Goal: Check status: Verify the current state of an ongoing process or item

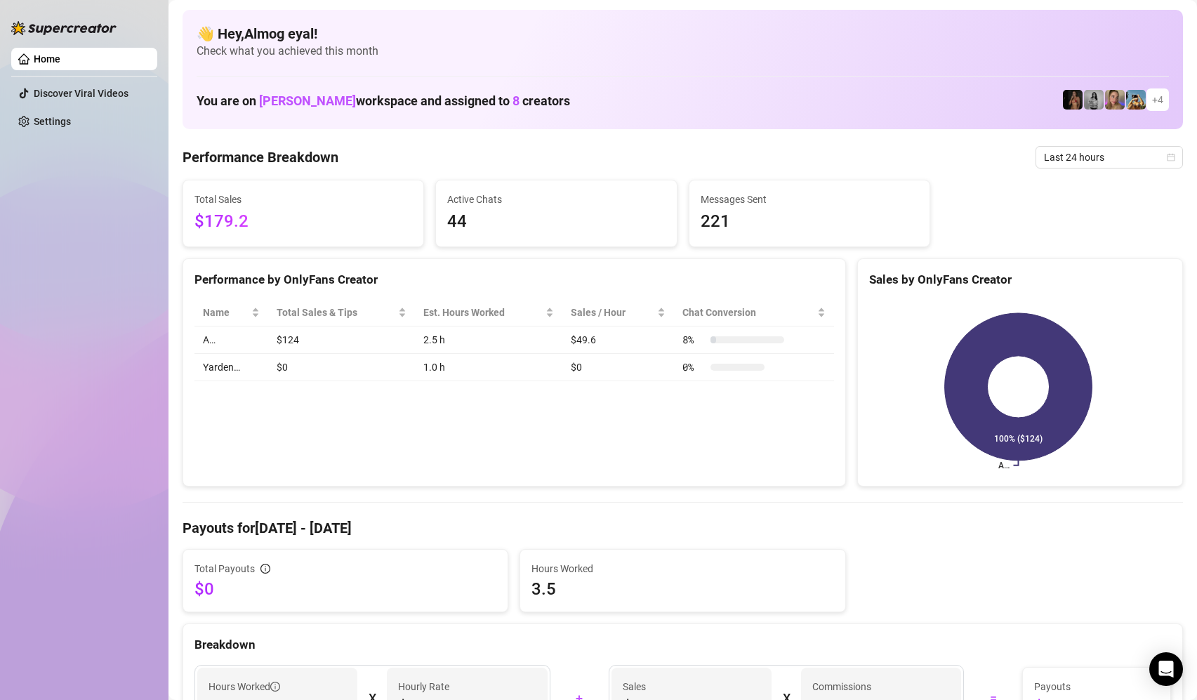
click at [34, 55] on link "Home" at bounding box center [47, 58] width 27 height 11
click at [60, 58] on link "Home" at bounding box center [47, 58] width 27 height 11
click at [1046, 157] on span "Last 24 hours" at bounding box center [1109, 157] width 131 height 21
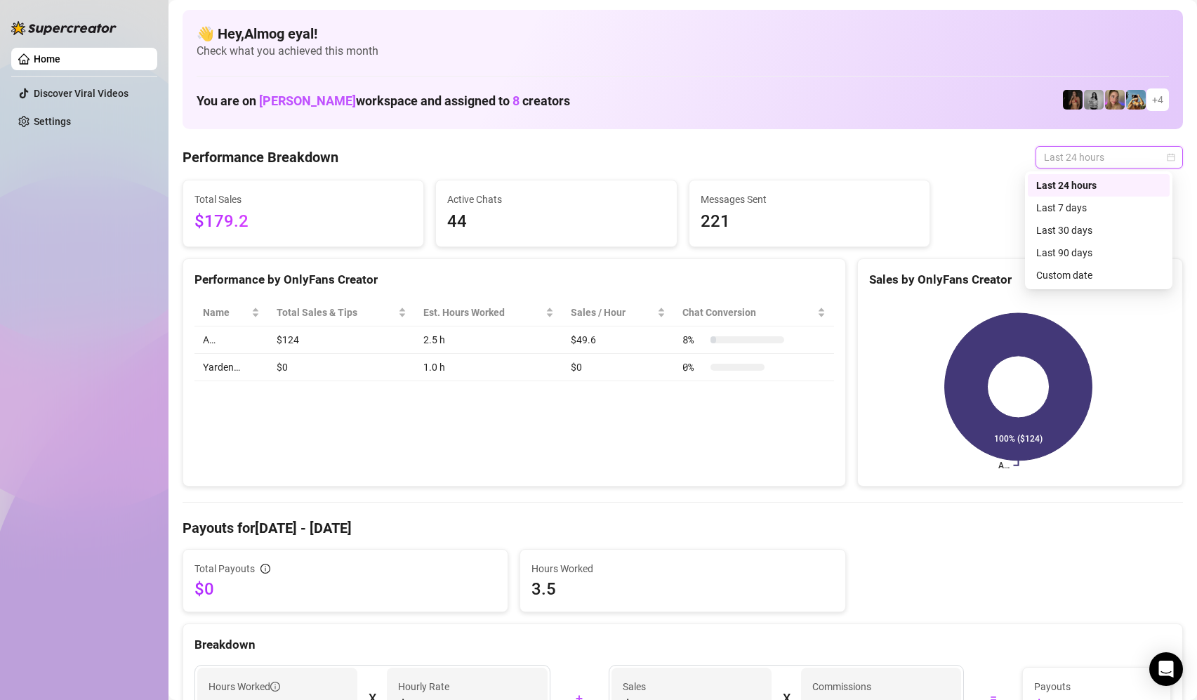
click at [1059, 191] on div "Last 24 hours" at bounding box center [1098, 185] width 125 height 15
click at [1099, 165] on span "Last 24 hours" at bounding box center [1109, 157] width 131 height 21
click at [1101, 181] on div "Last 24 hours" at bounding box center [1098, 185] width 125 height 15
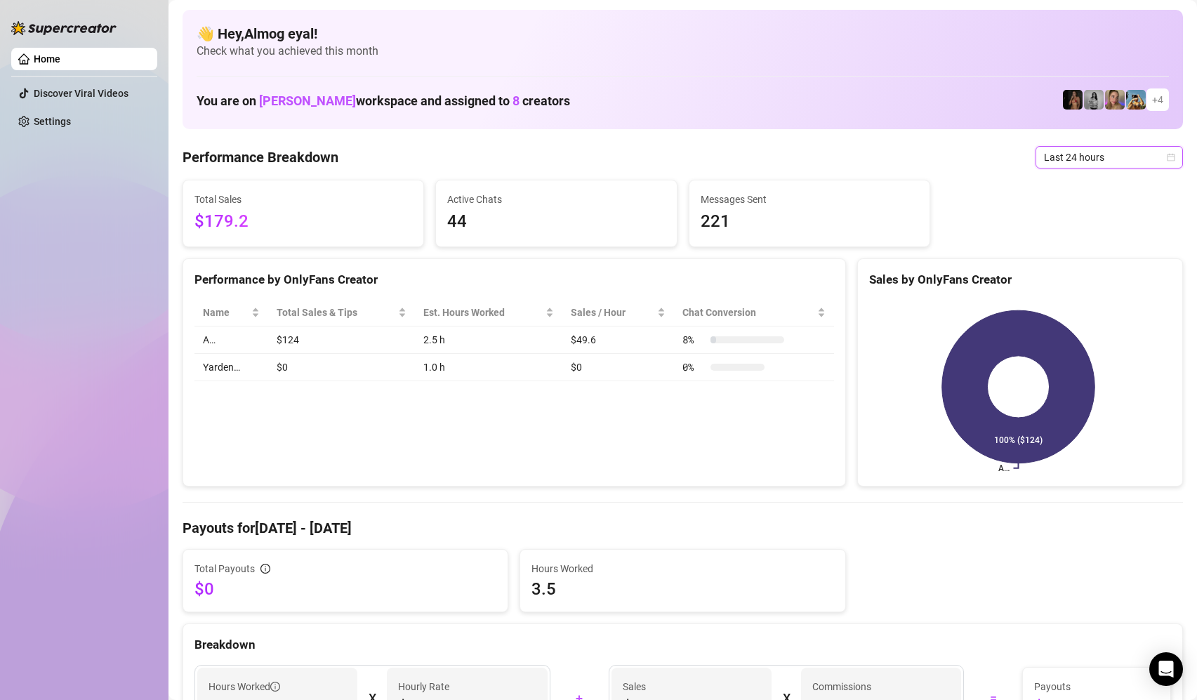
click at [60, 65] on link "Home" at bounding box center [47, 58] width 27 height 11
click at [906, 385] on rect at bounding box center [1018, 386] width 298 height 175
click at [48, 64] on link "Home" at bounding box center [47, 58] width 27 height 11
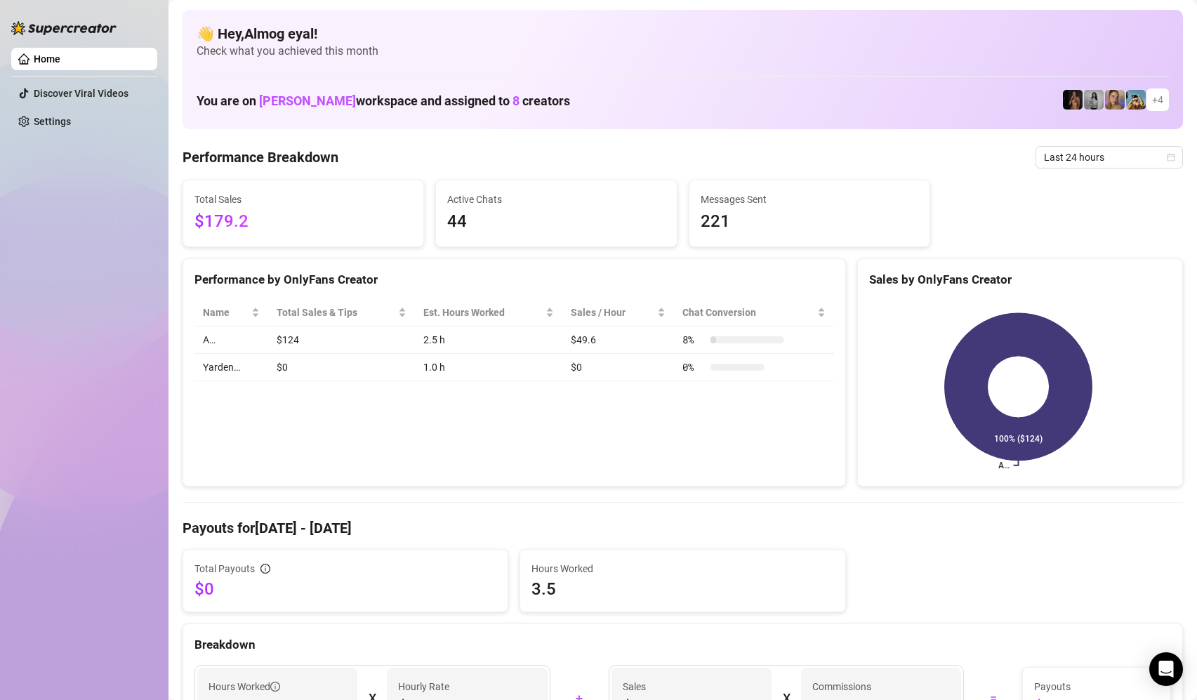
drag, startPoint x: 48, startPoint y: 64, endPoint x: 378, endPoint y: 13, distance: 334.5
click at [48, 64] on link "Home" at bounding box center [47, 58] width 27 height 11
click at [1103, 154] on span "Last 24 hours" at bounding box center [1109, 157] width 131 height 21
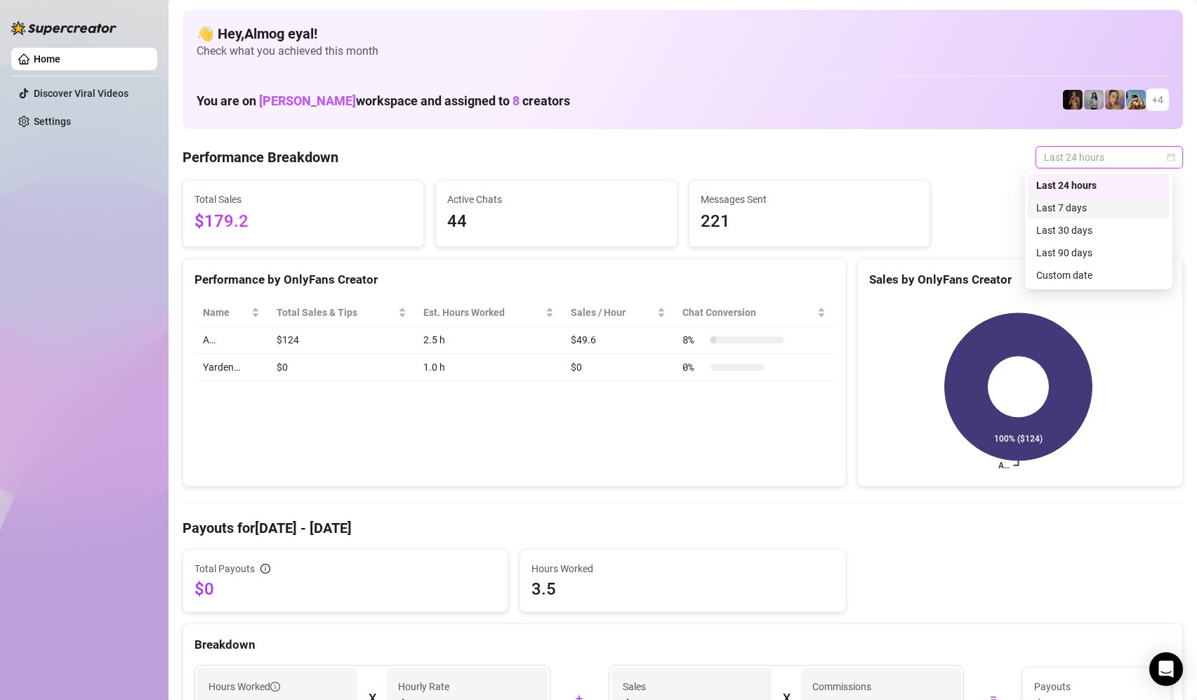
click at [1096, 216] on div "Last 7 days" at bounding box center [1099, 208] width 142 height 22
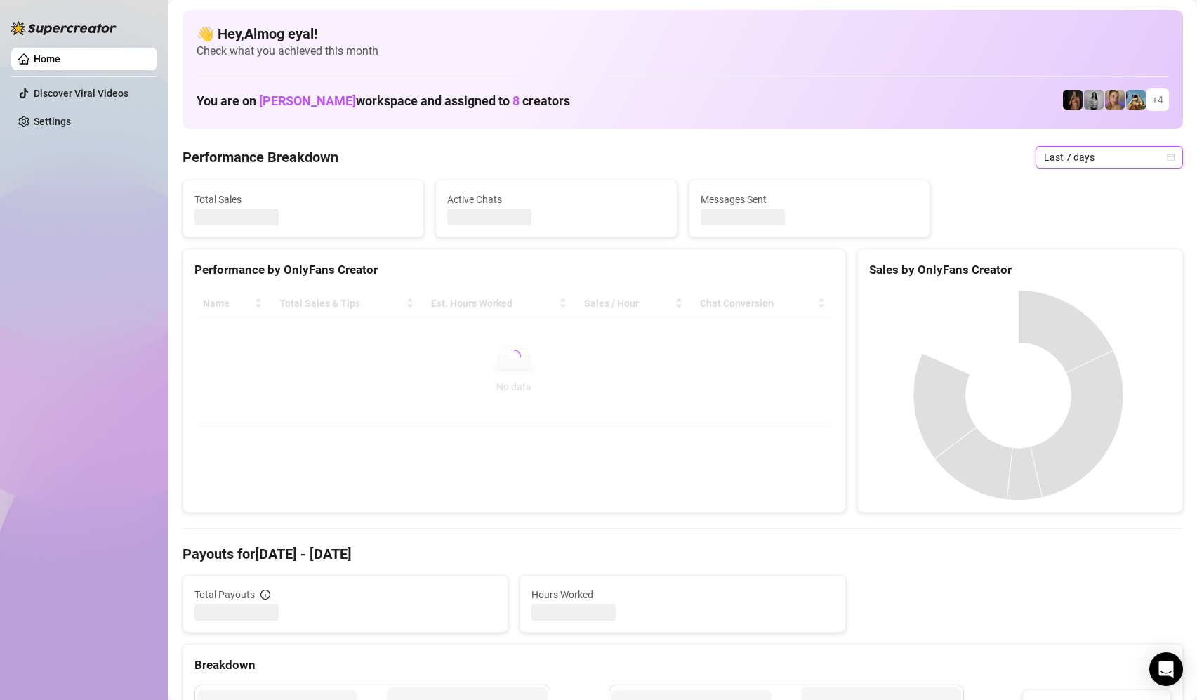
click at [1088, 163] on span "Last 7 days" at bounding box center [1109, 157] width 131 height 21
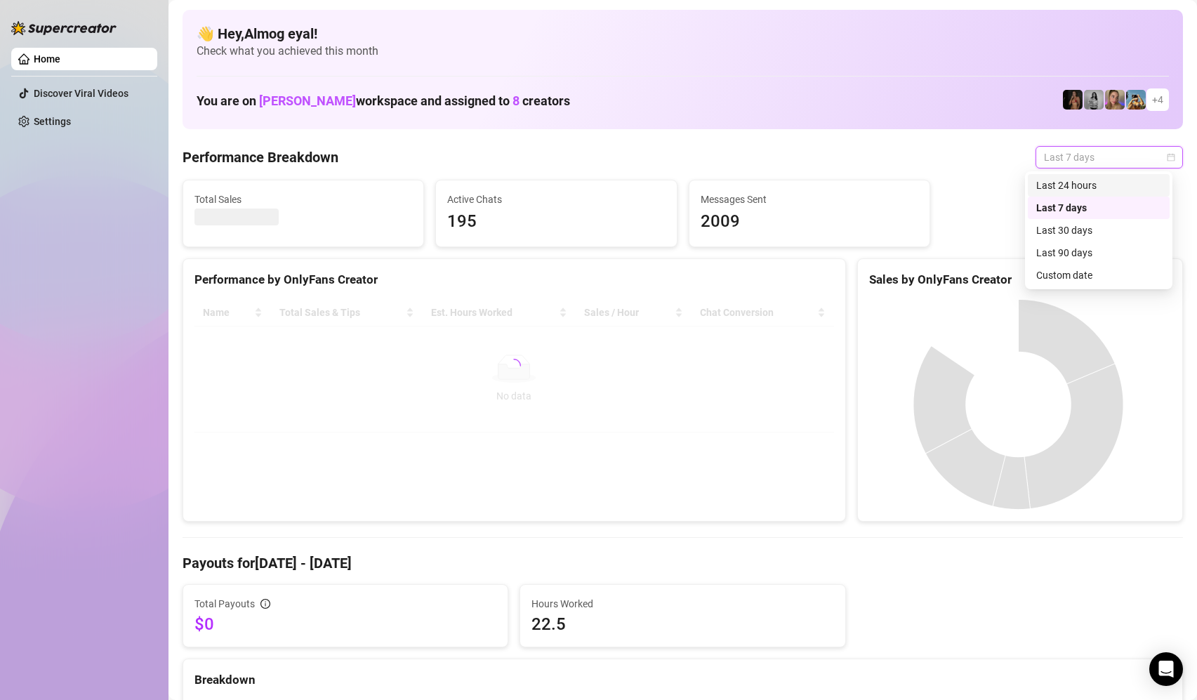
drag, startPoint x: 1113, startPoint y: 185, endPoint x: 1108, endPoint y: 202, distance: 18.2
click at [1113, 184] on div "Last 24 hours" at bounding box center [1098, 185] width 125 height 15
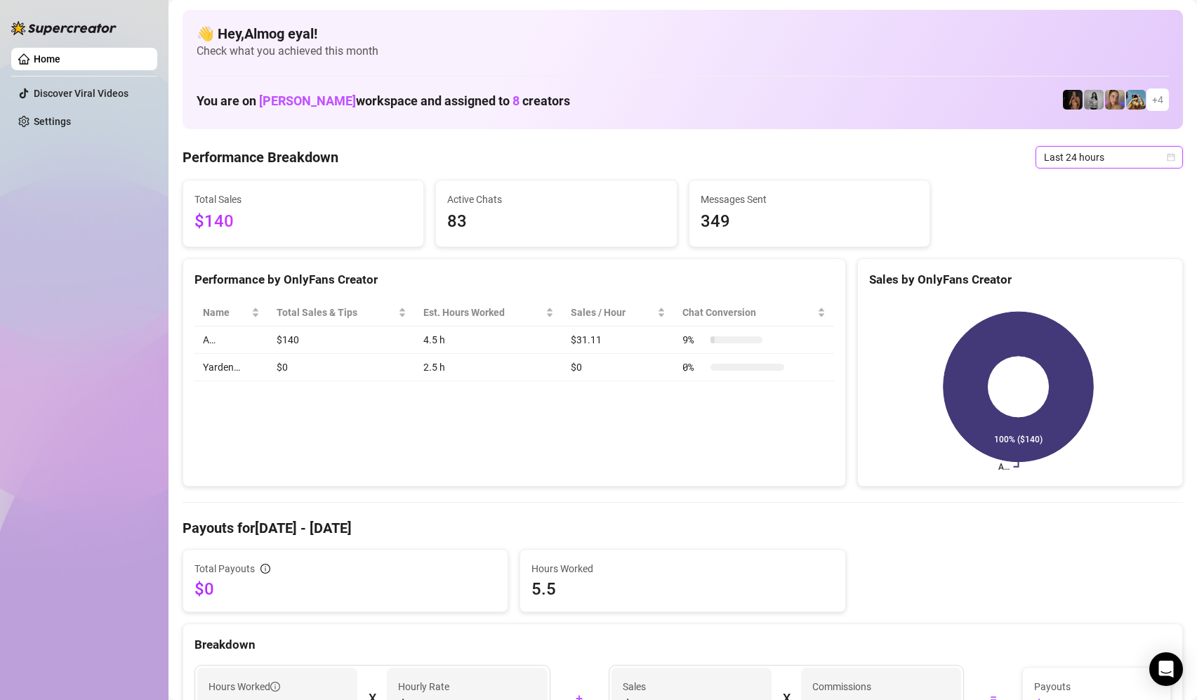
click at [988, 405] on rect at bounding box center [1018, 386] width 298 height 175
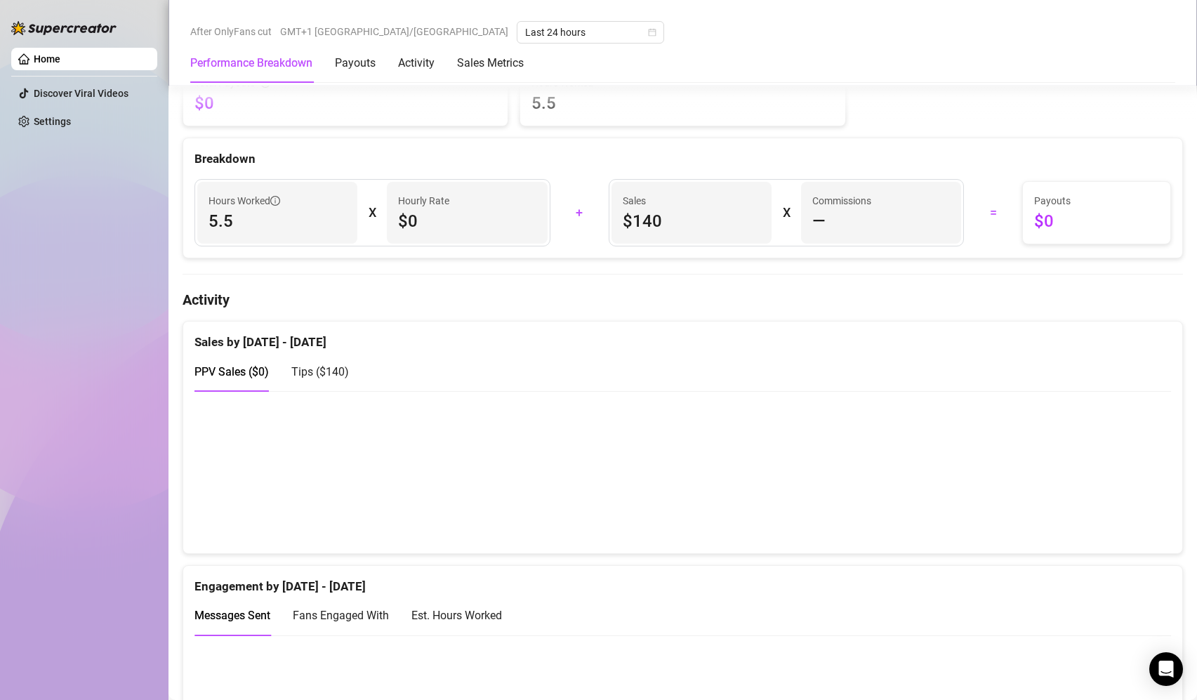
scroll to position [497, 0]
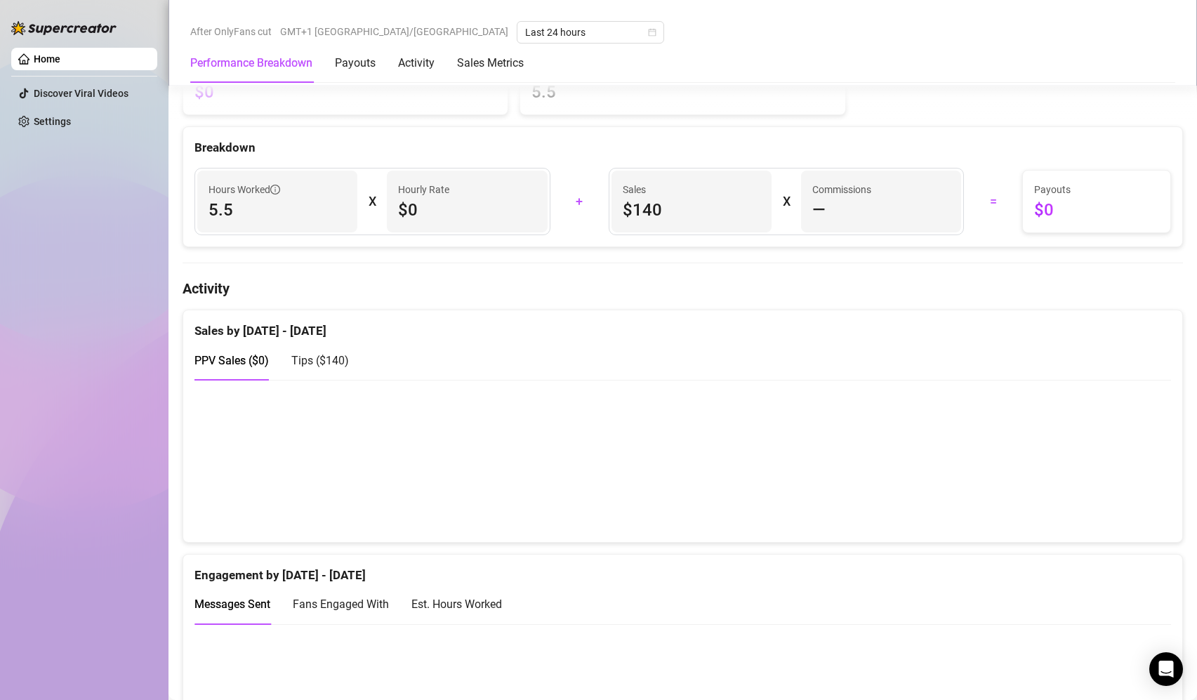
click at [321, 368] on div "Tips ( $140 )" at bounding box center [320, 361] width 58 height 18
click at [239, 362] on span "PPV Sales ( $0 )" at bounding box center [231, 360] width 74 height 13
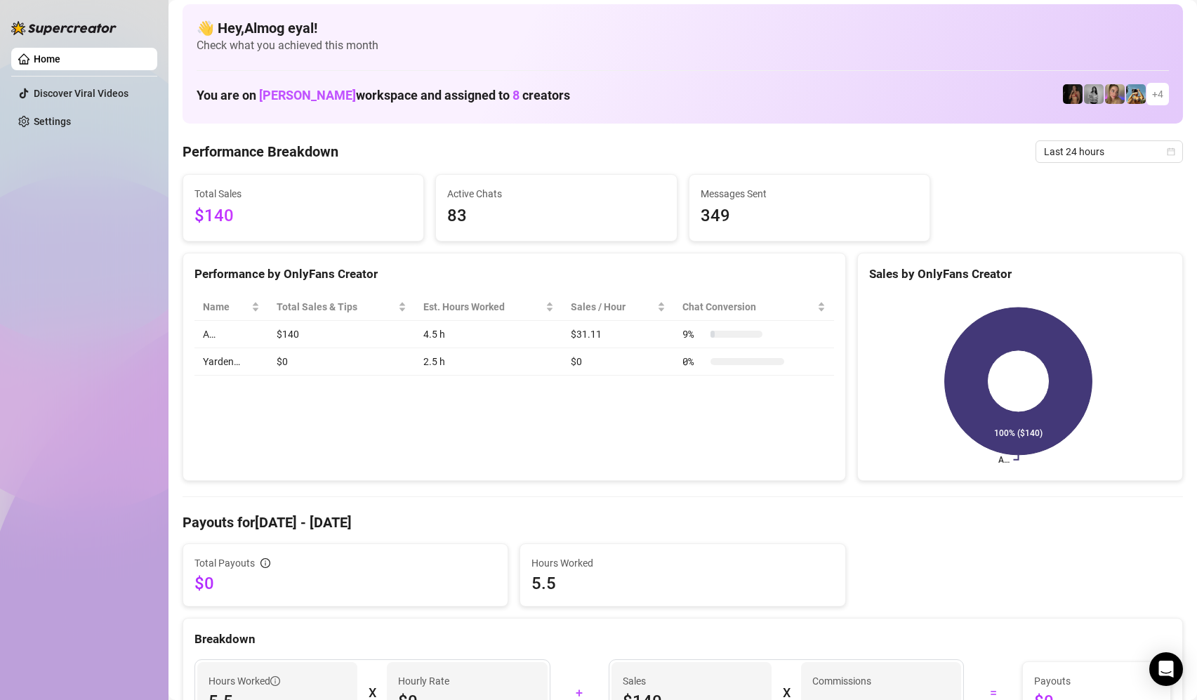
scroll to position [0, 0]
